Goal: Transaction & Acquisition: Purchase product/service

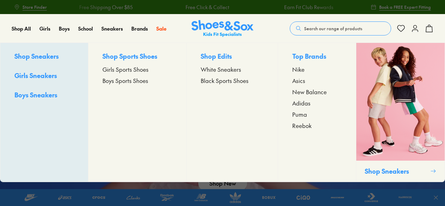
click at [29, 96] on span "Boys Sneakers" at bounding box center [35, 94] width 43 height 9
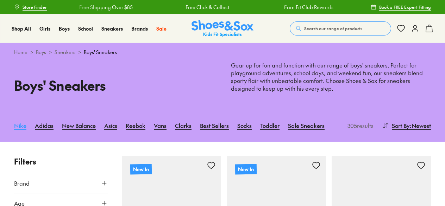
click at [18, 129] on link "Nike" at bounding box center [20, 125] width 12 height 15
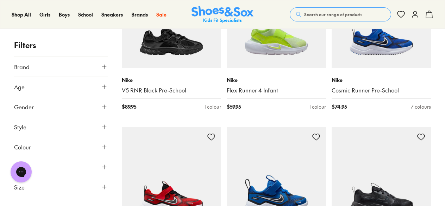
scroll to position [225, 0]
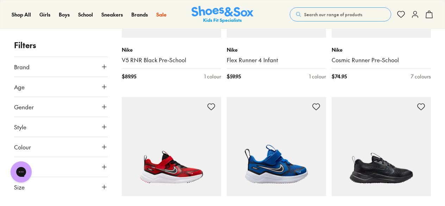
click at [104, 189] on icon at bounding box center [104, 187] width 7 height 7
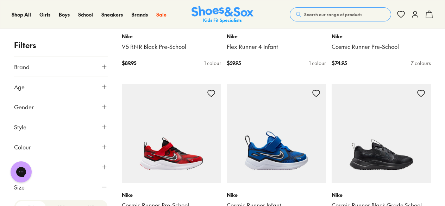
scroll to position [239, 0]
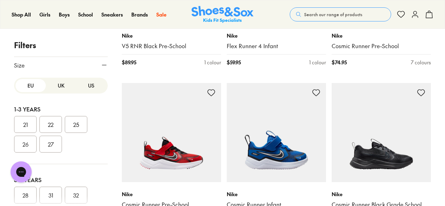
click at [86, 86] on button "US" at bounding box center [91, 85] width 30 height 13
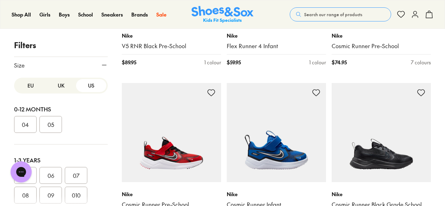
click at [79, 175] on button "07" at bounding box center [76, 175] width 23 height 17
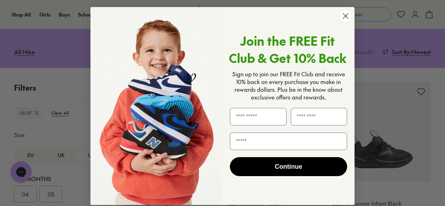
scroll to position [155, 0]
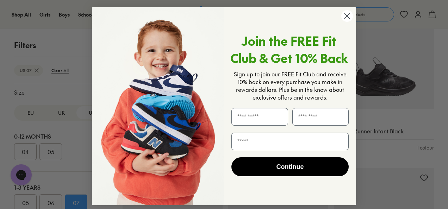
click at [350, 15] on circle "Close dialog" at bounding box center [347, 16] width 12 height 12
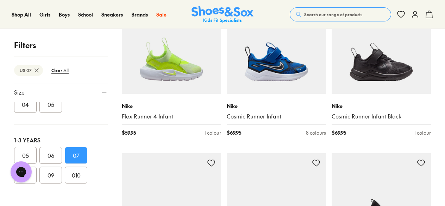
scroll to position [49, 0]
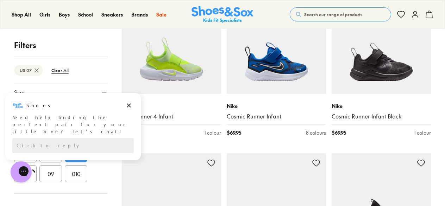
click at [32, 178] on div "Chat with us" at bounding box center [21, 172] width 28 height 26
click at [130, 109] on icon "Dismiss campaign" at bounding box center [128, 105] width 7 height 8
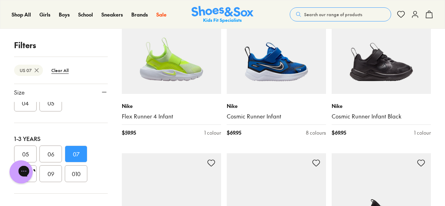
click at [34, 168] on div "Chat with us" at bounding box center [21, 172] width 28 height 26
click at [33, 176] on div "Chat with us" at bounding box center [21, 172] width 28 height 26
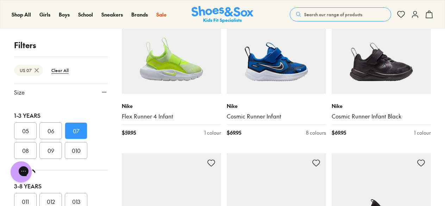
scroll to position [79, 0]
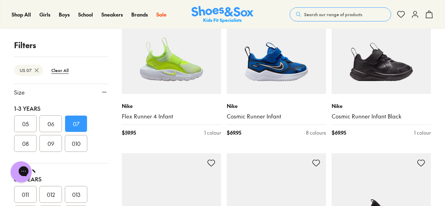
click at [28, 140] on button "08" at bounding box center [25, 143] width 23 height 17
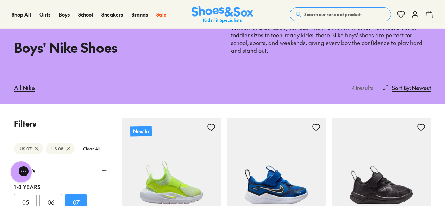
scroll to position [113, 0]
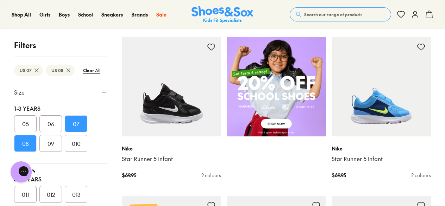
scroll to position [465, 0]
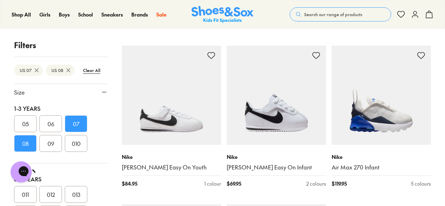
scroll to position [1549, 0]
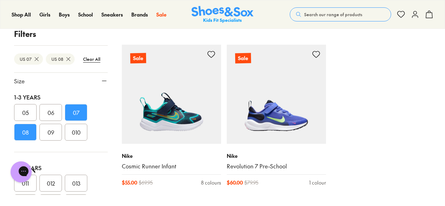
scroll to position [2196, 0]
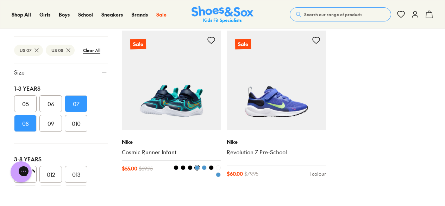
click at [185, 106] on img at bounding box center [171, 80] width 99 height 99
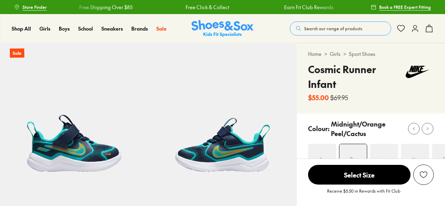
click at [313, 127] on p "Colour:" at bounding box center [318, 129] width 21 height 10
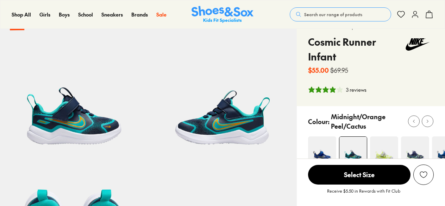
select select "*"
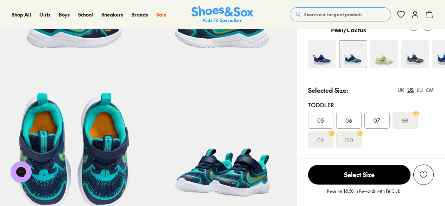
scroll to position [141, 0]
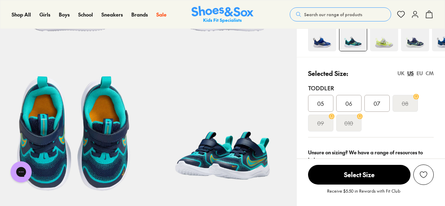
click at [374, 106] on span "07" at bounding box center [376, 103] width 7 height 8
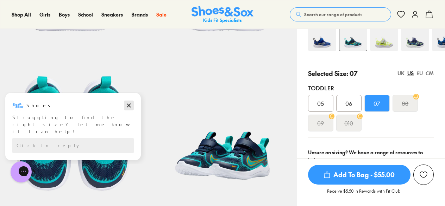
click at [129, 106] on icon "Dismiss campaign" at bounding box center [129, 106] width 4 height 4
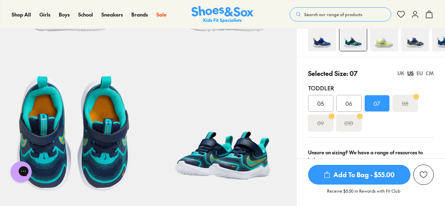
click at [325, 40] on img at bounding box center [322, 37] width 28 height 28
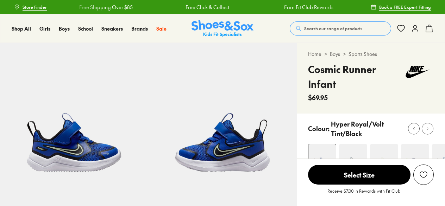
select select "*"
click at [311, 121] on div "Colour: Hyper Royal/Volt Tint/Black" at bounding box center [355, 128] width 95 height 19
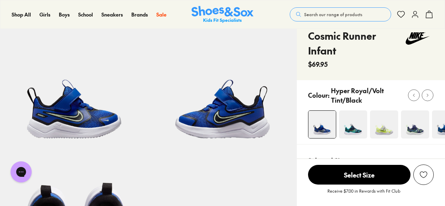
scroll to position [56, 0]
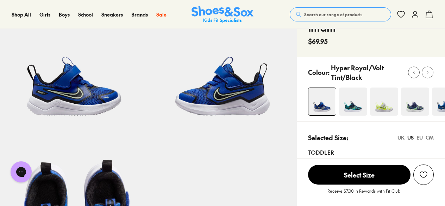
click at [405, 106] on img at bounding box center [415, 102] width 28 height 28
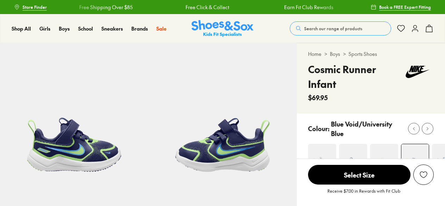
select select "*"
